Goal: Navigation & Orientation: Find specific page/section

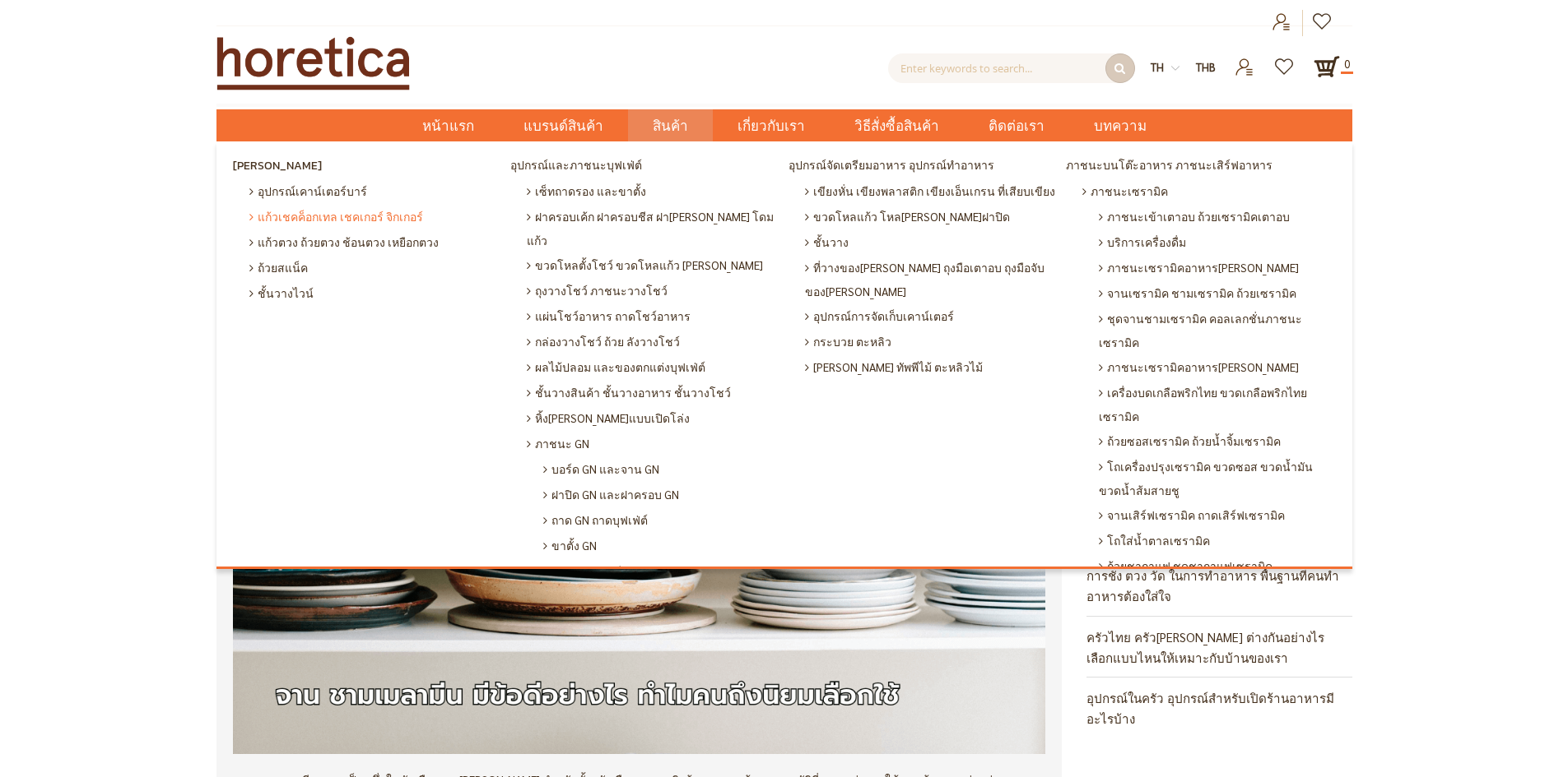
click at [287, 218] on span "แก้วเชคค็อกเทล เชคเกอร์ จิกเกอร์" at bounding box center [336, 216] width 173 height 25
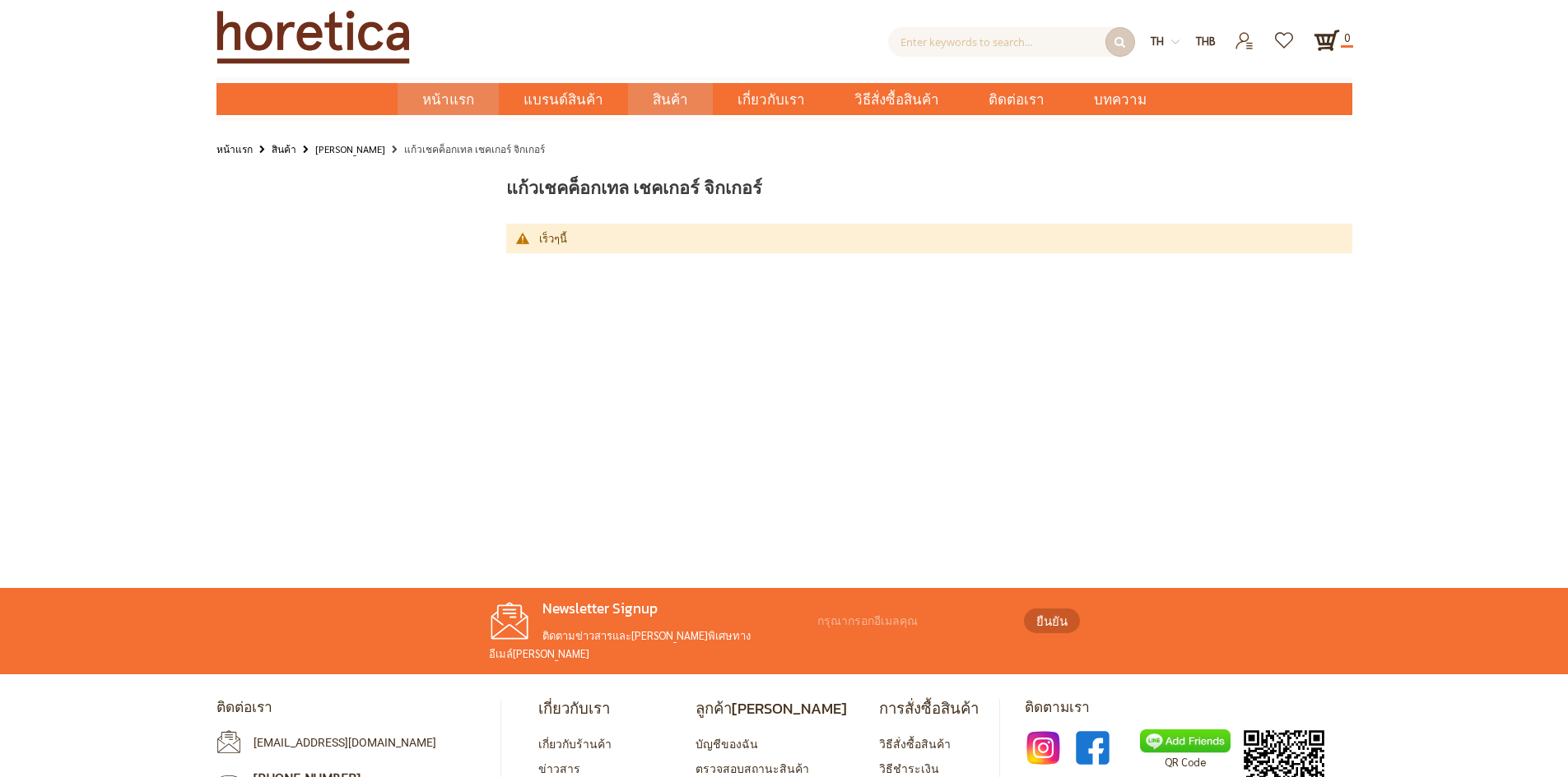
click at [458, 98] on span "หน้าแรก" at bounding box center [447, 100] width 52 height 21
click at [473, 97] on span "หน้าแรก" at bounding box center [447, 100] width 52 height 21
click at [283, 148] on link "สินค้า" at bounding box center [284, 149] width 25 height 18
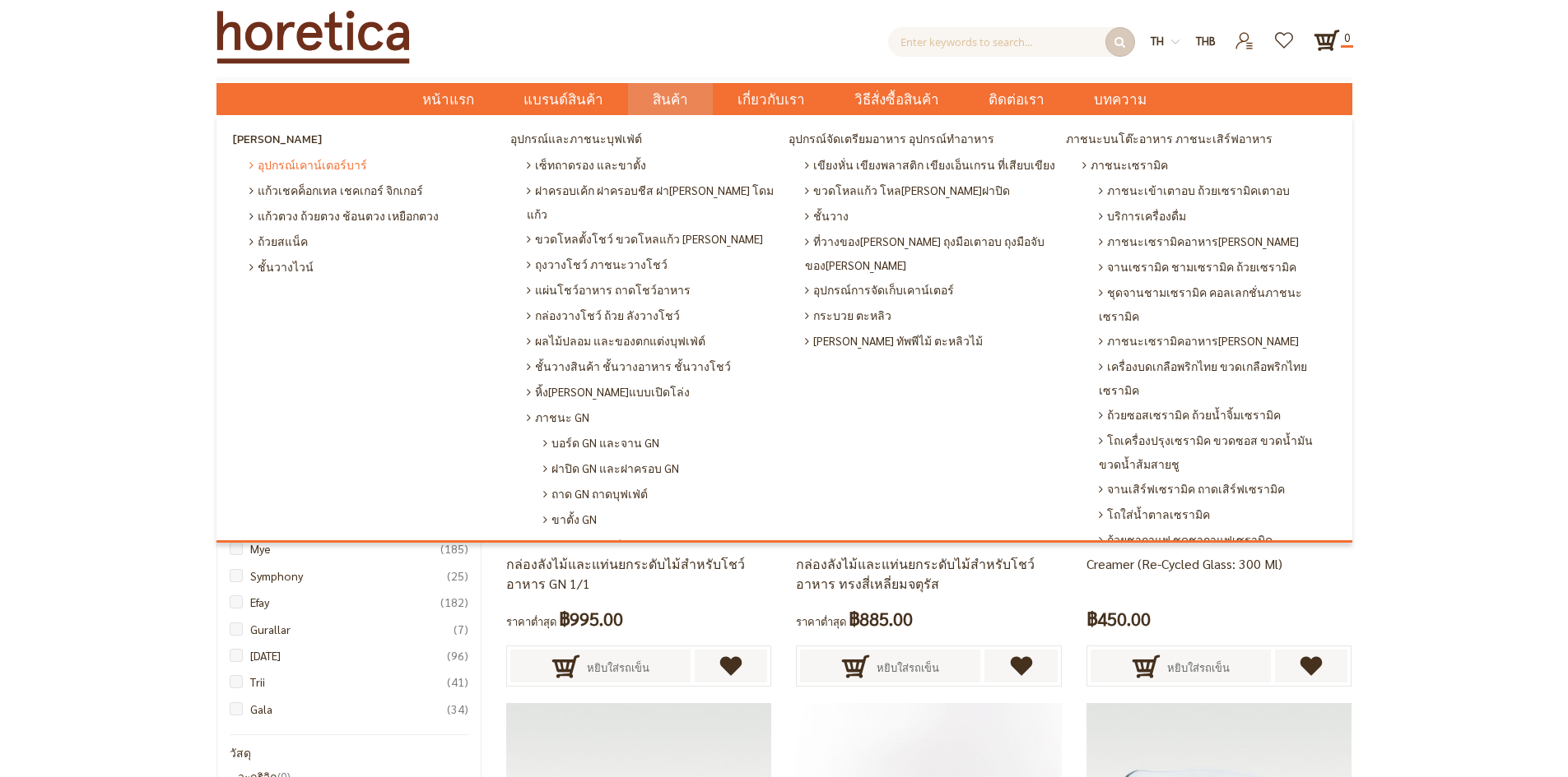
click at [253, 164] on span "อุปกรณ์เคาน์เตอร์บาร์" at bounding box center [308, 164] width 117 height 25
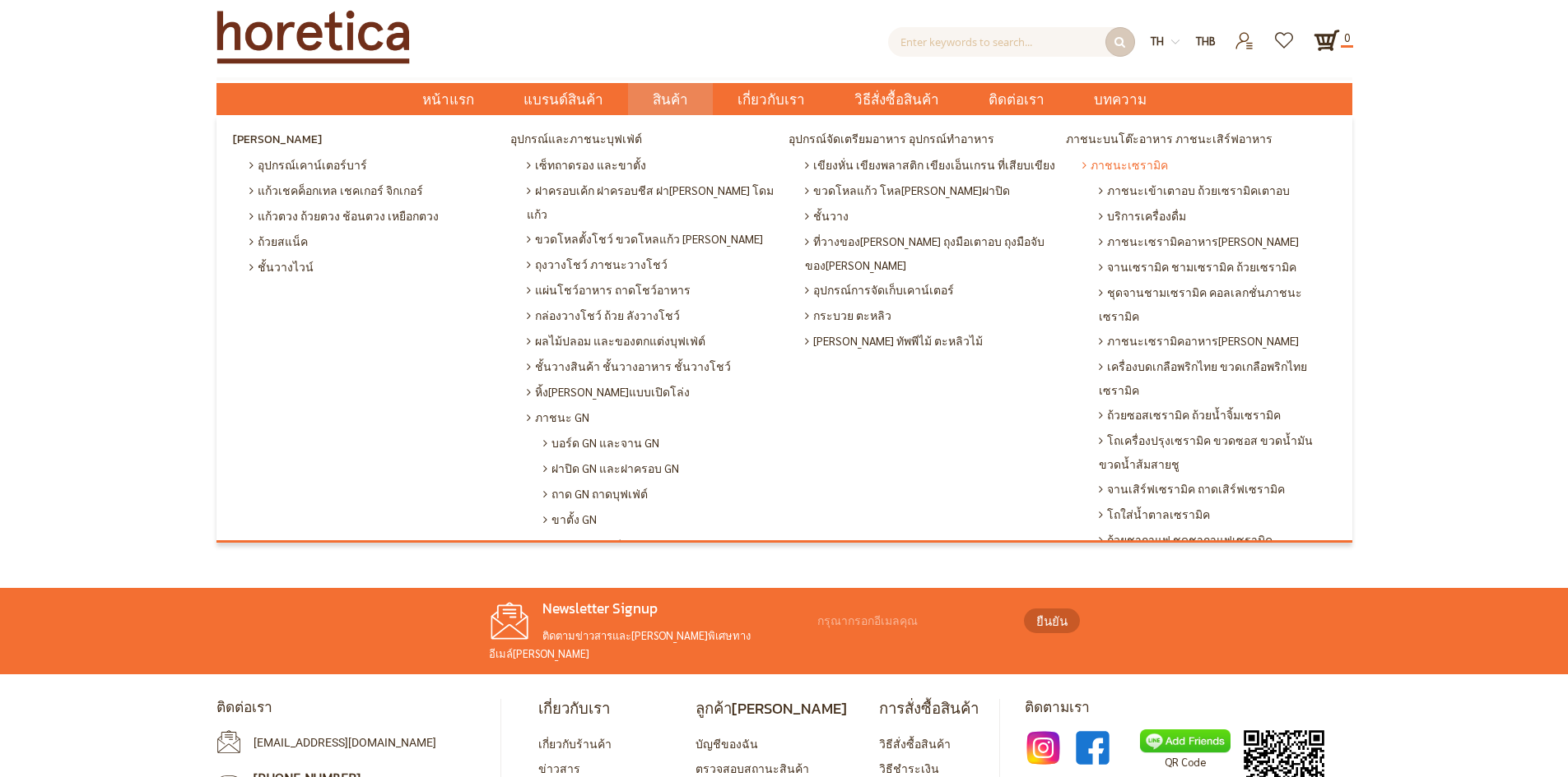
click at [1131, 165] on span "ภาชนะเซรามิค" at bounding box center [1125, 164] width 86 height 25
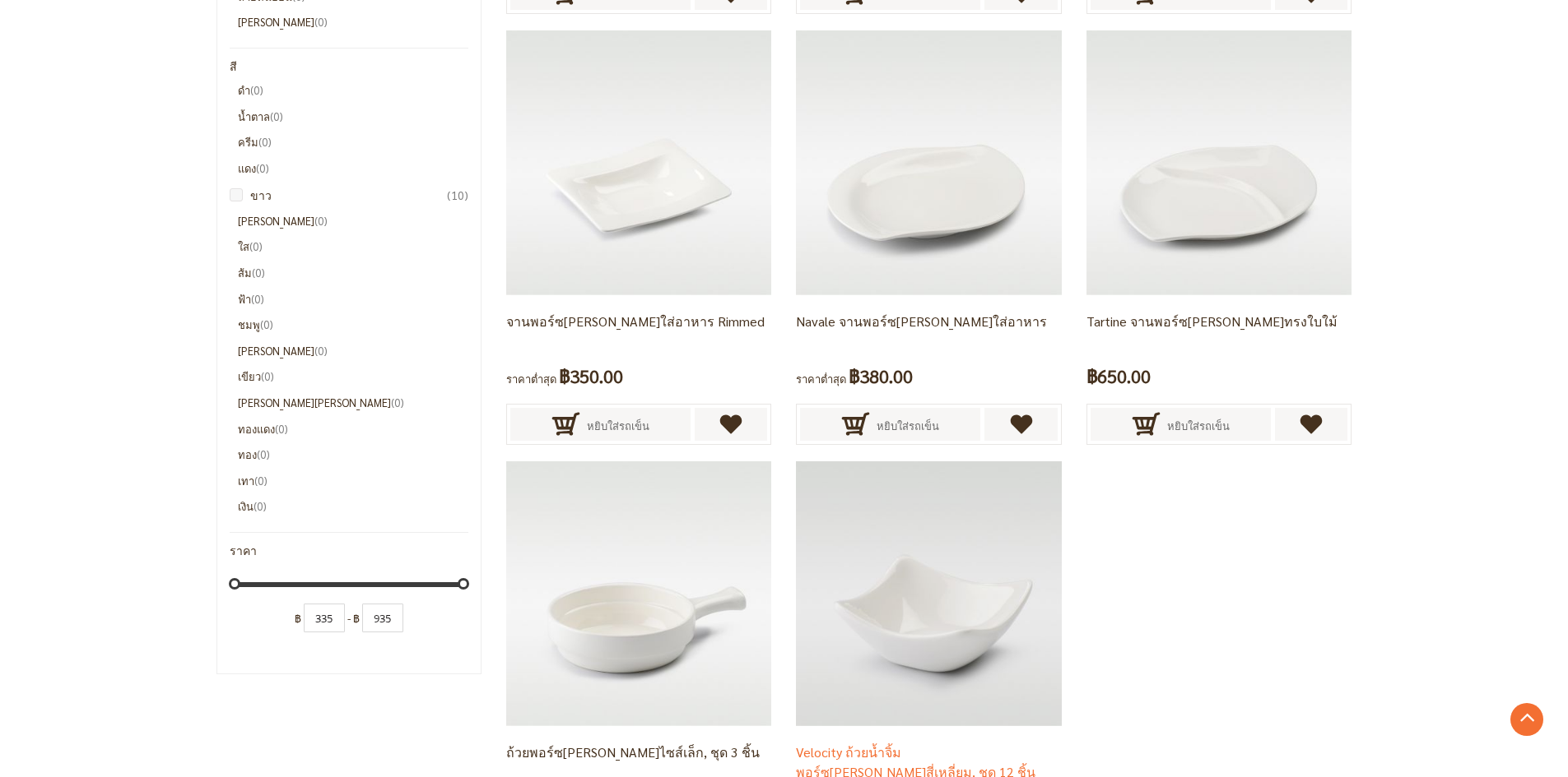
scroll to position [1398, 0]
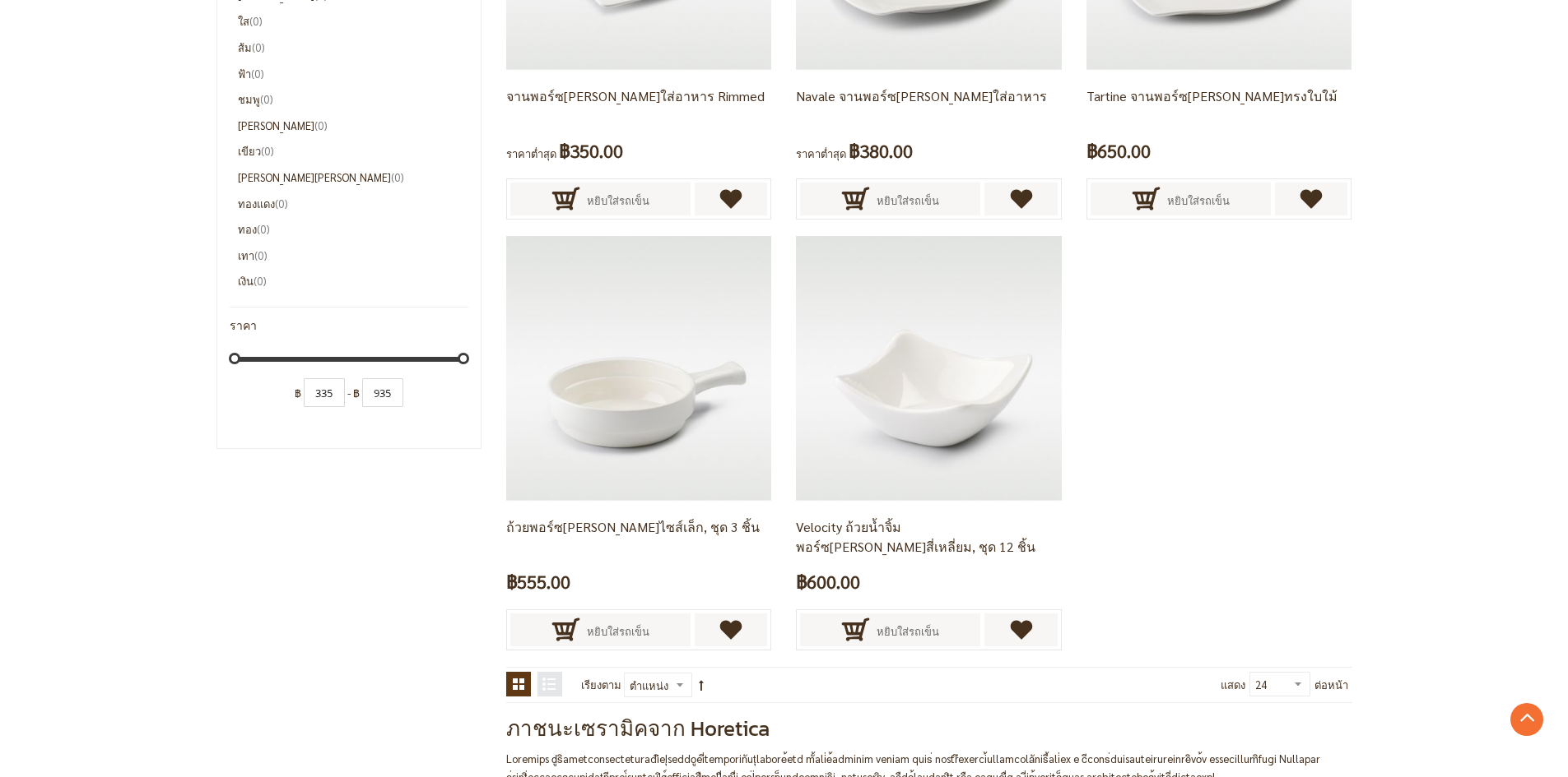
click at [1305, 683] on select "24 36 48 ทั้งหมด" at bounding box center [1280, 684] width 61 height 24
select select "all"
click at [1253, 672] on select "24 36 48 ทั้งหมด" at bounding box center [1280, 684] width 61 height 24
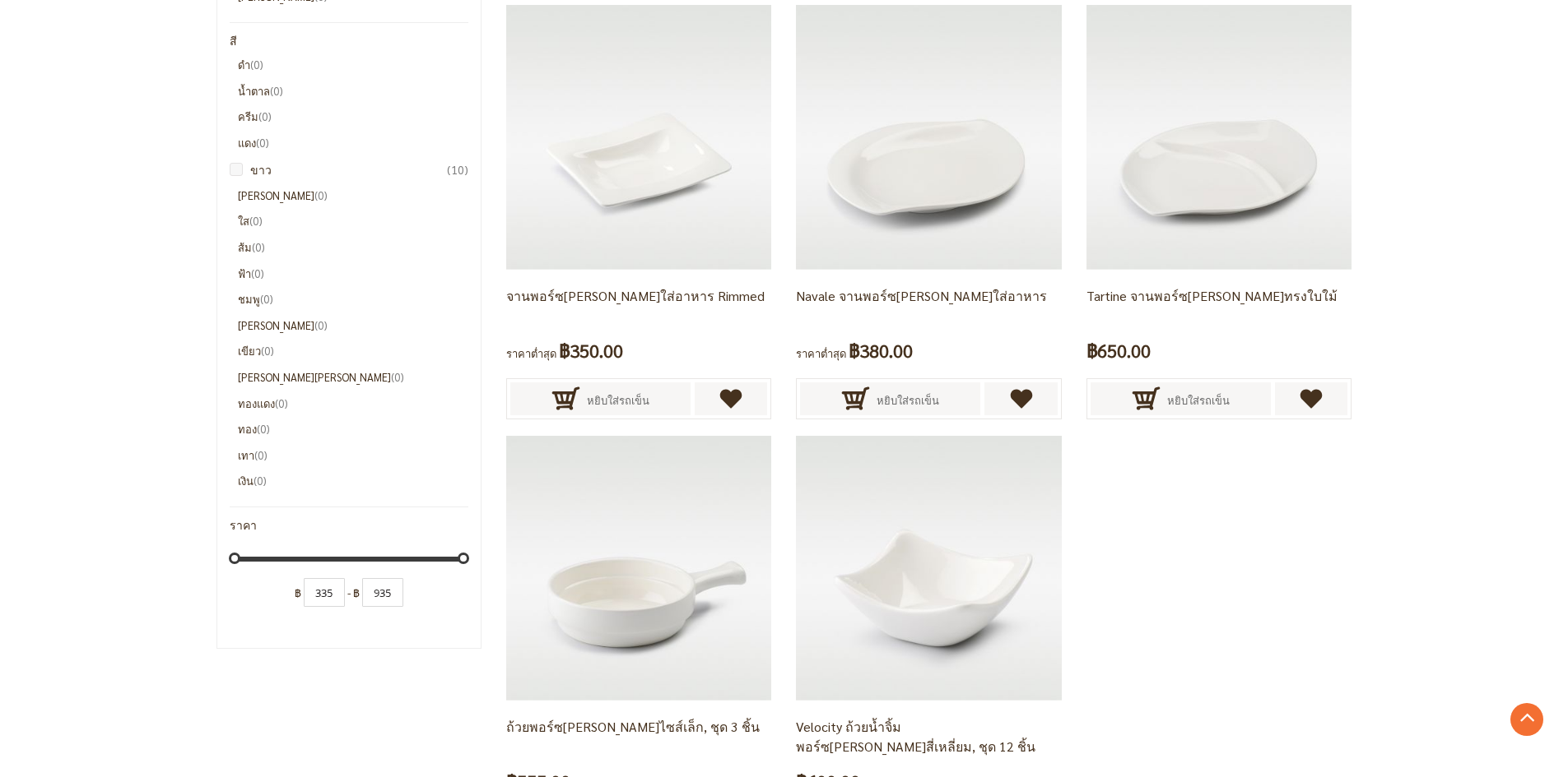
scroll to position [1609, 0]
